Goal: Information Seeking & Learning: Learn about a topic

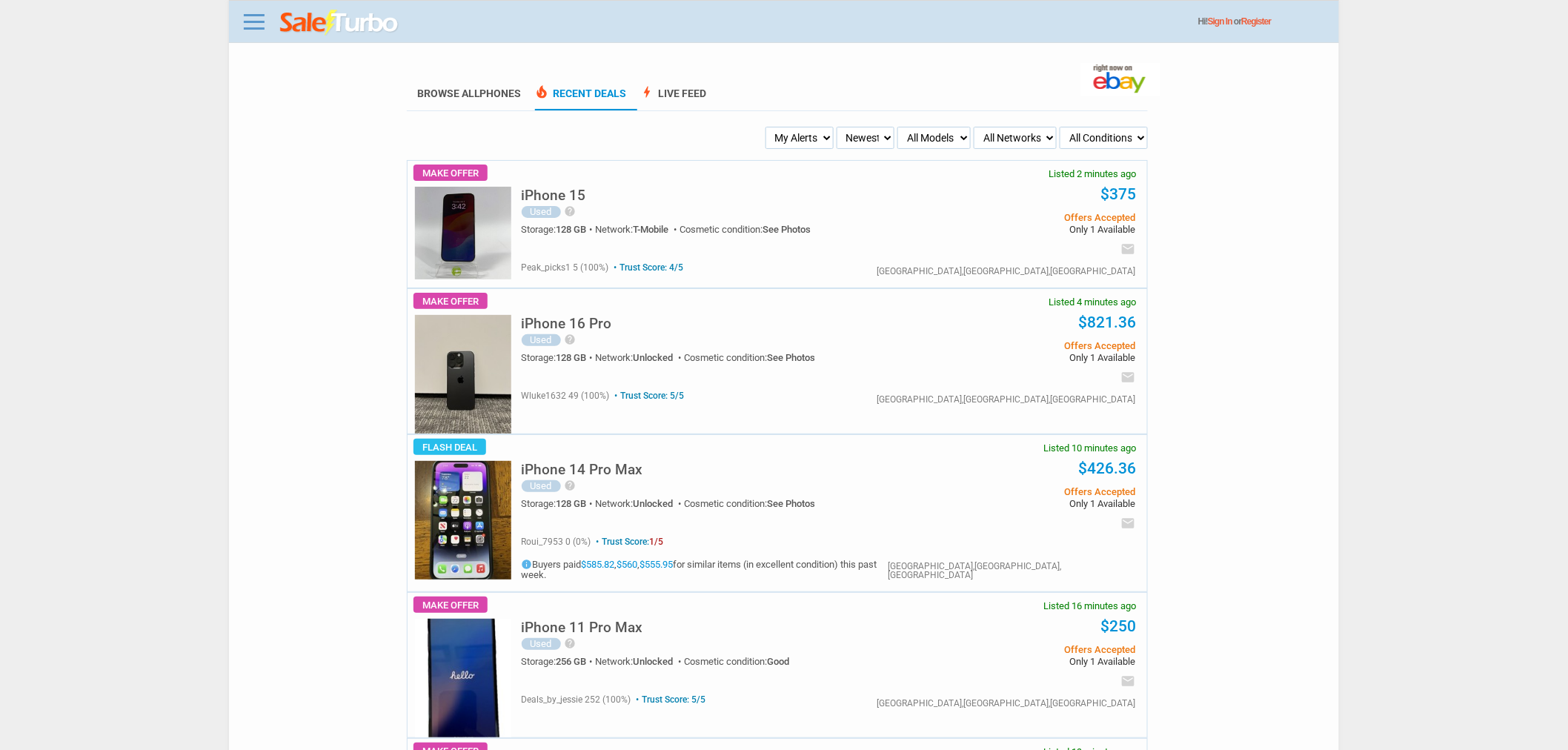
click at [799, 135] on select "My Alerts All Deals BIN Only w/ Offers Only" at bounding box center [800, 138] width 69 height 23
select select "flash_bin"
click at [768, 127] on select "My Alerts All Deals BIN Only w/ Offers Only" at bounding box center [800, 138] width 69 height 23
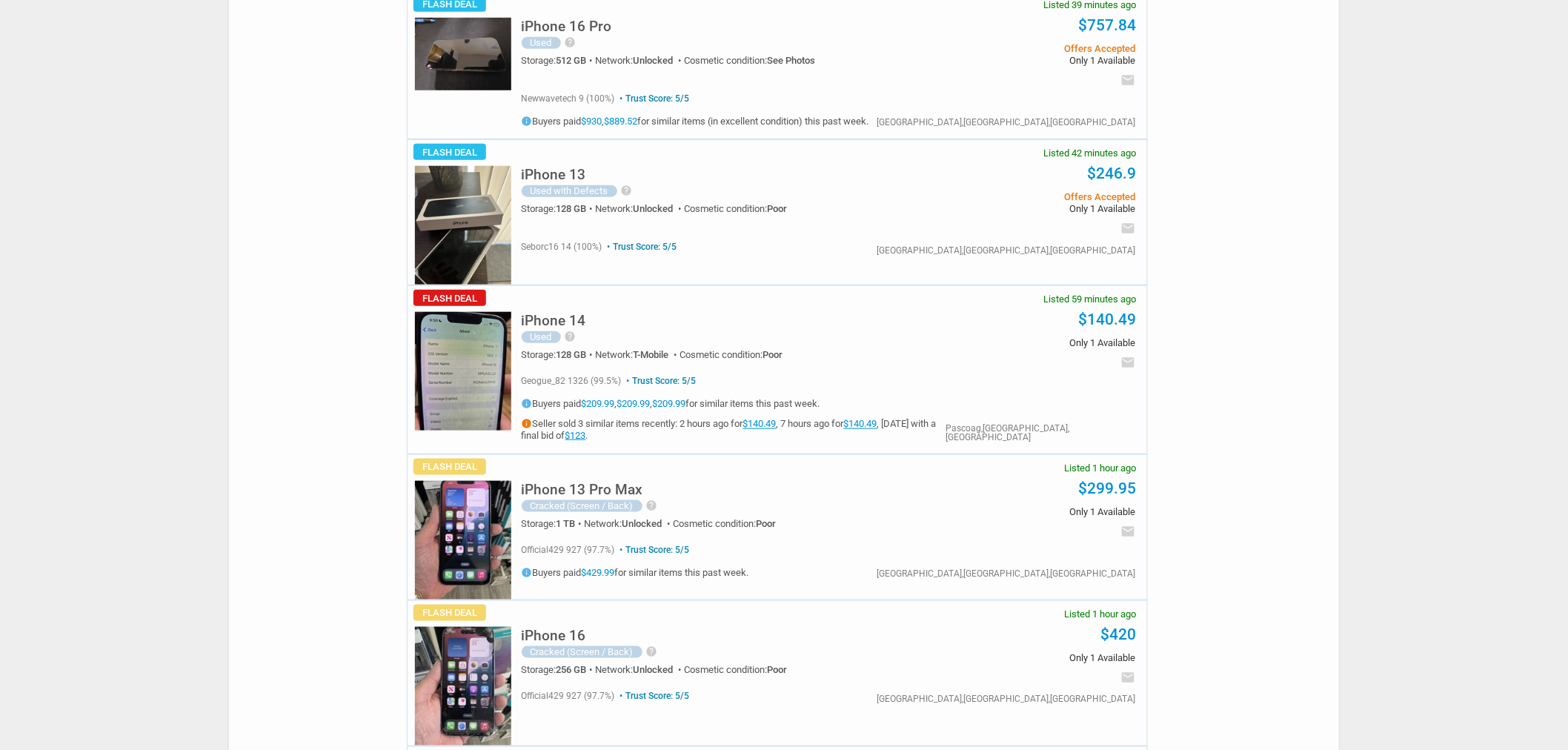
scroll to position [658, 0]
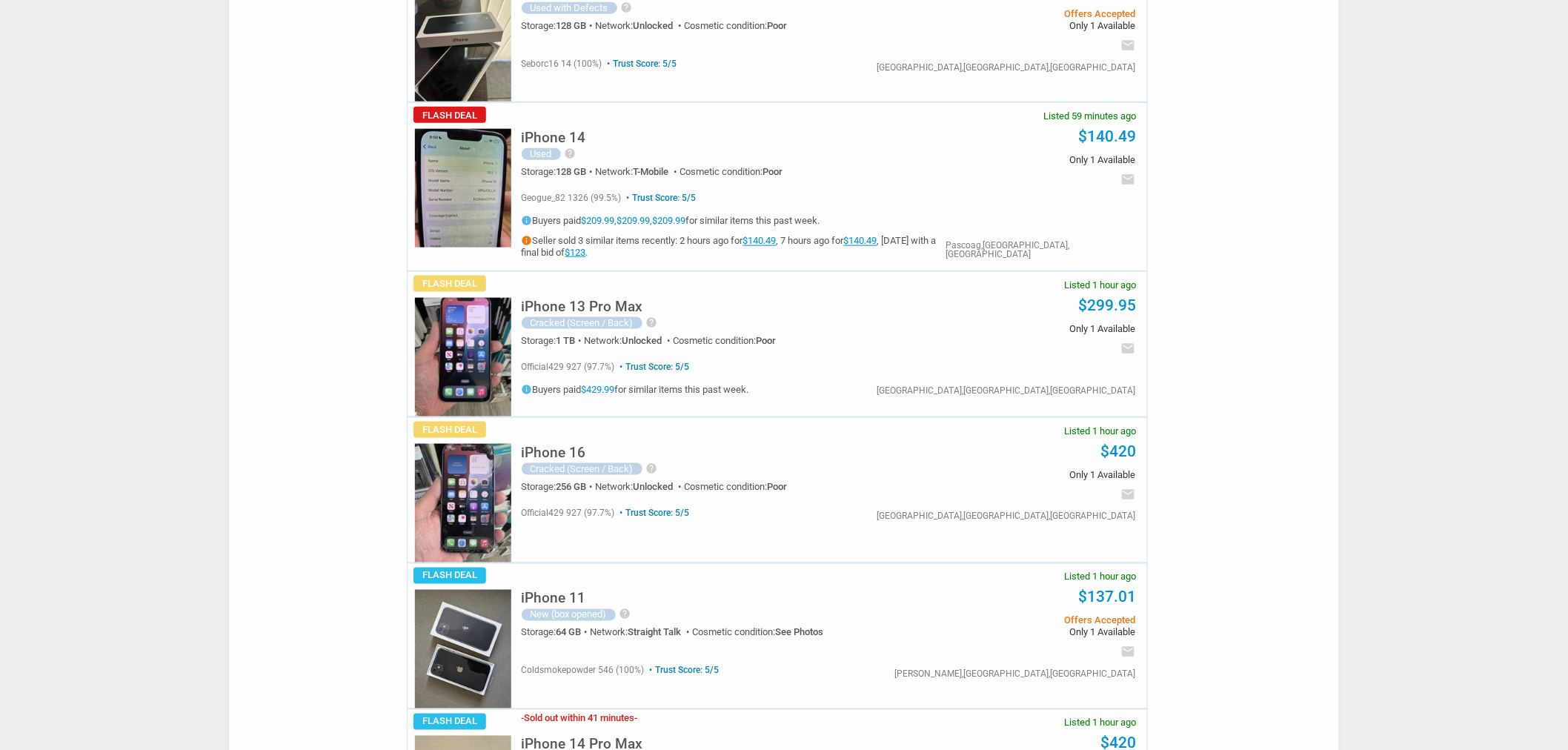
click at [572, 454] on div "iPhone 16 Cracked (Screen / Back) help The phone is factory unlocked for any ca…" at bounding box center [717, 465] width 391 height 65
click at [568, 445] on h5 "iPhone 16" at bounding box center [554, 452] width 64 height 14
